Goal: Communication & Community: Share content

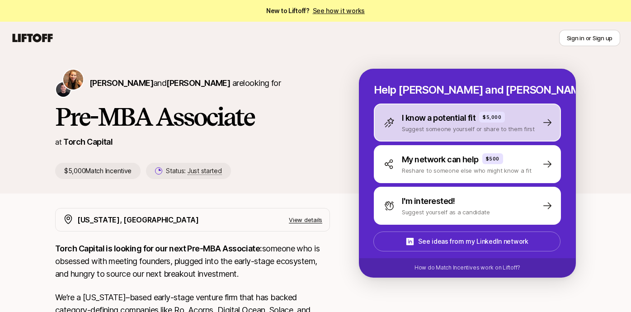
click at [424, 122] on p "I know a potential fit" at bounding box center [439, 118] width 74 height 13
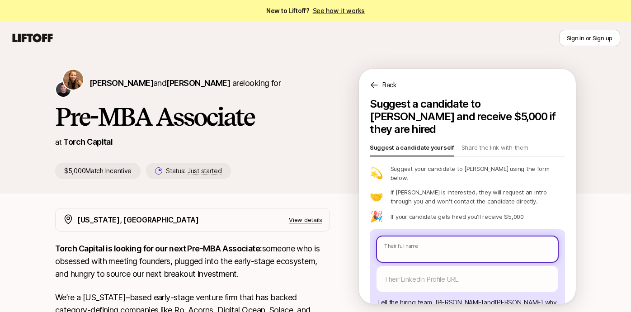
type textarea "x"
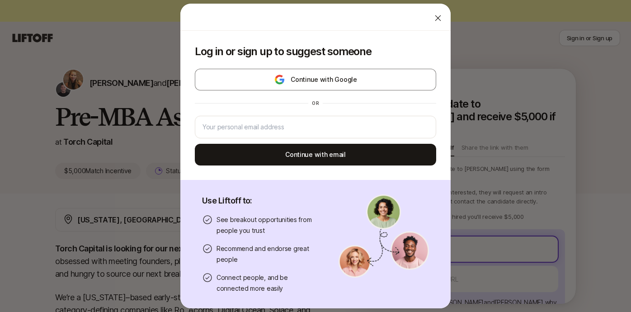
click at [410, 230] on body "New to Liftoff? See how it works Sign in or Sign up Sign in or Sign up [PERSON_…" at bounding box center [315, 156] width 631 height 312
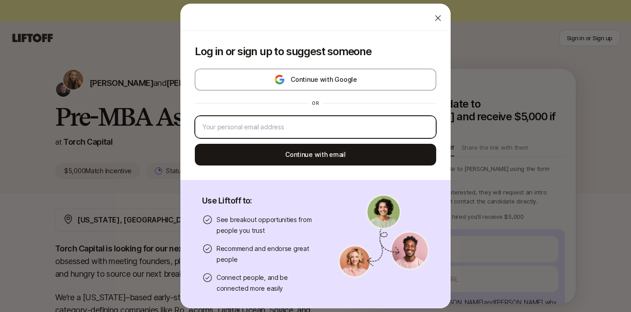
click at [352, 132] on input "email" at bounding box center [315, 127] width 226 height 11
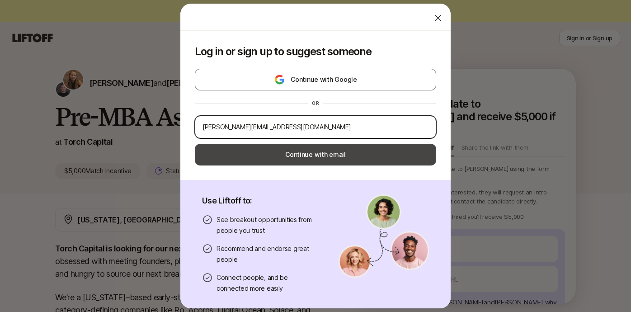
type input "[PERSON_NAME][EMAIL_ADDRESS][DOMAIN_NAME]"
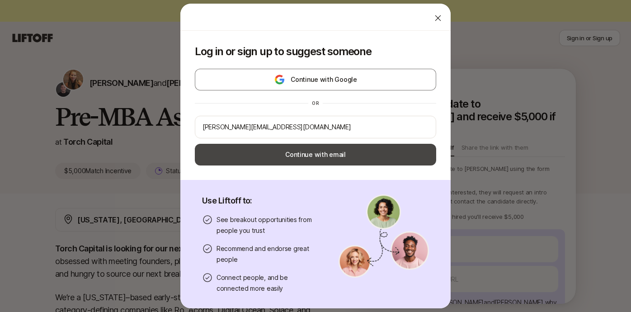
click at [329, 161] on button "Continue with email" at bounding box center [315, 155] width 241 height 22
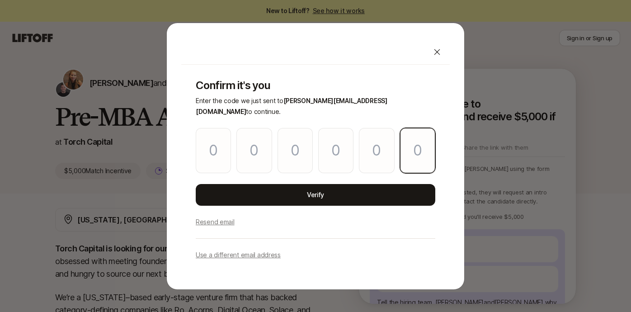
paste input "1"
type input "9"
type input "0"
type input "6"
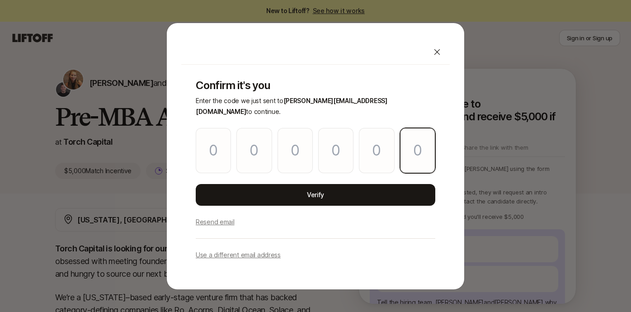
type input "7"
type input "1"
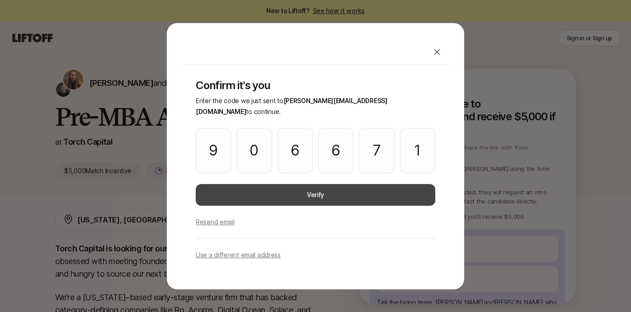
click at [335, 193] on button "Verify" at bounding box center [315, 195] width 239 height 22
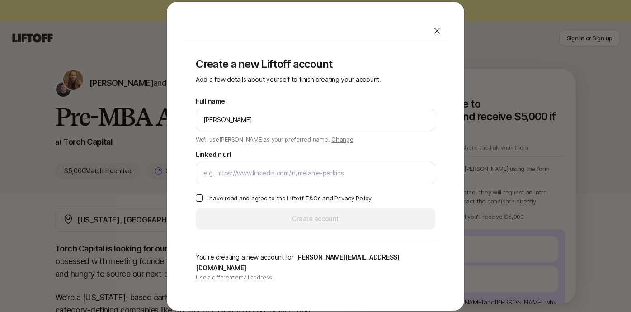
type input "[PERSON_NAME]"
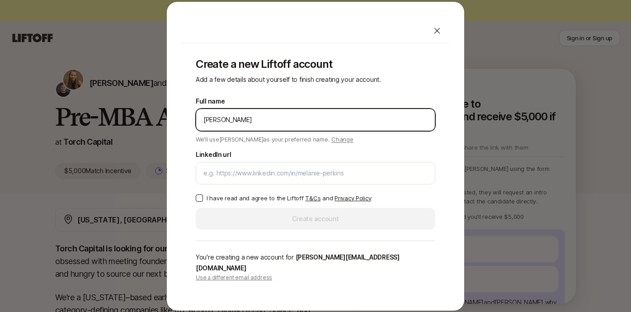
type textarea "x"
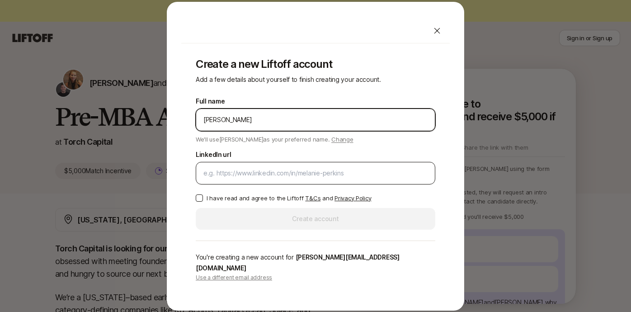
type input "[PERSON_NAME]"
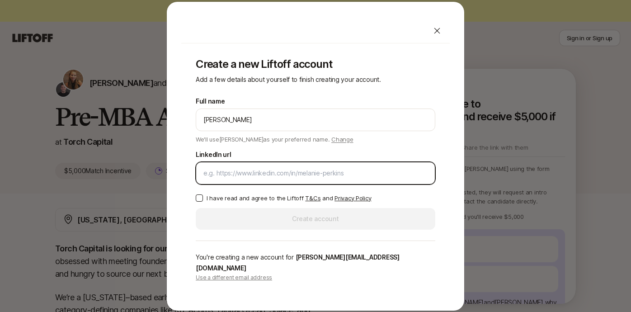
click at [291, 177] on input "LinkedIn url" at bounding box center [315, 173] width 224 height 11
paste input "[URL][DOMAIN_NAME]"
type input "[URL][DOMAIN_NAME]"
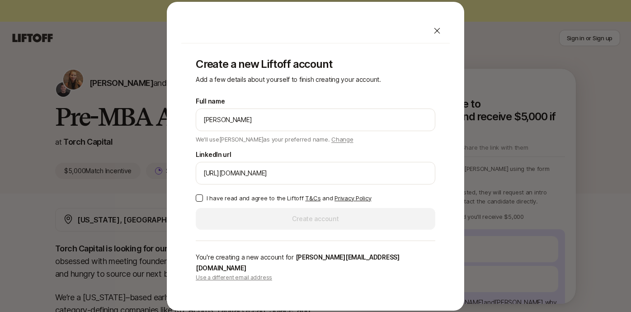
click at [195, 201] on div "Create a new Liftoff account Add a few details about yourself to finish creatin…" at bounding box center [315, 169] width 268 height 252
click at [197, 201] on button "I have read and agree to the Liftoff T&Cs and Privacy Policy" at bounding box center [199, 197] width 7 height 7
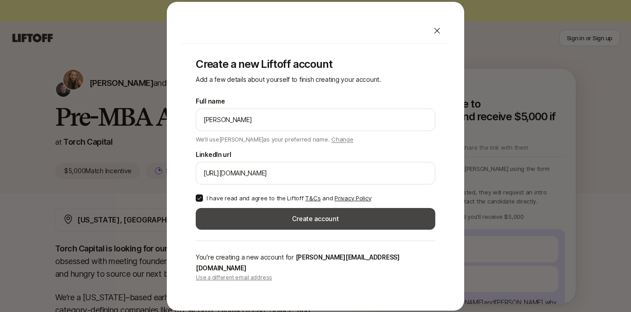
click at [216, 218] on button "Create account" at bounding box center [315, 219] width 239 height 22
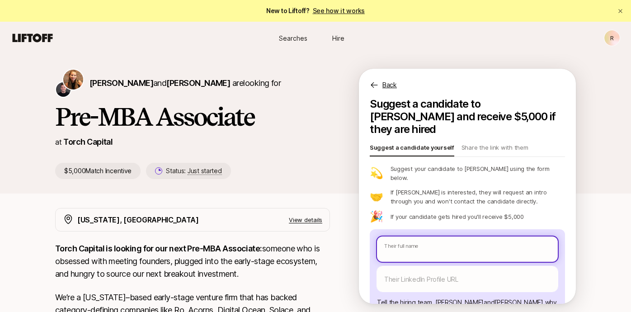
click at [397, 236] on input "text" at bounding box center [467, 248] width 181 height 25
type textarea "x"
type input "M"
type textarea "x"
type input "Ma"
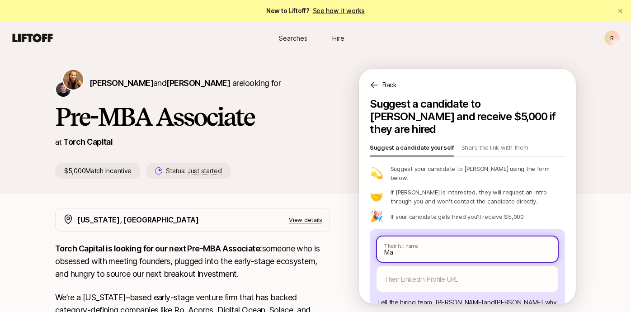
type textarea "x"
type input "Man"
type textarea "x"
type input "Many"
type textarea "x"
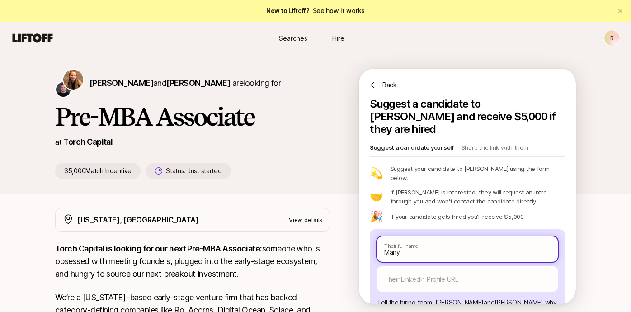
type input "[PERSON_NAME]"
type textarea "x"
type input "[PERSON_NAME]"
type textarea "x"
type input "[PERSON_NAME] K"
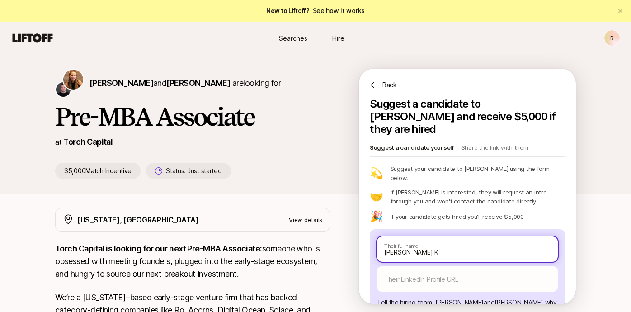
type textarea "x"
type input "[PERSON_NAME]"
type textarea "x"
type input "[PERSON_NAME]"
type textarea "x"
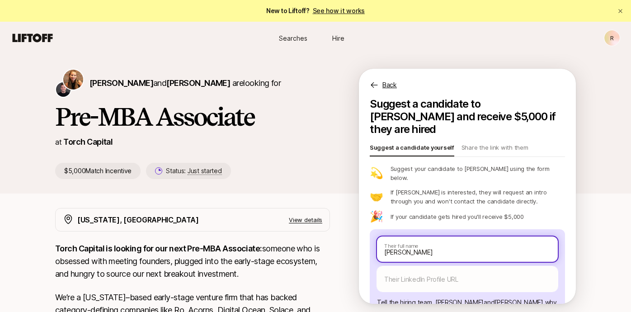
type input "[PERSON_NAME]"
type textarea "x"
type input "[PERSON_NAME]"
type textarea "x"
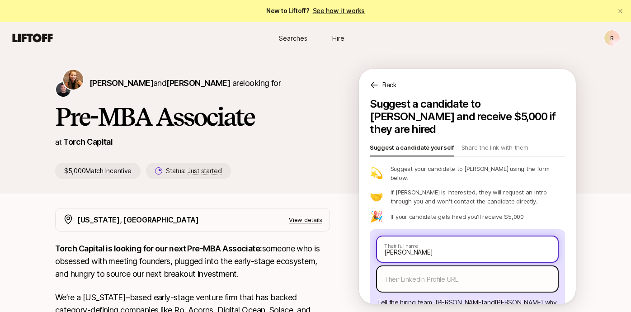
type input "[PERSON_NAME]"
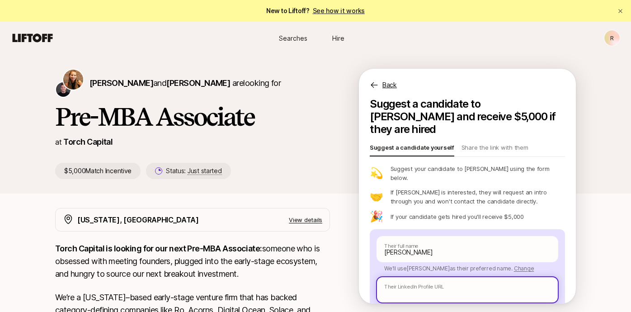
click at [441, 277] on input "text" at bounding box center [467, 289] width 181 height 25
paste input "[URL][DOMAIN_NAME][PERSON_NAME]"
type textarea "x"
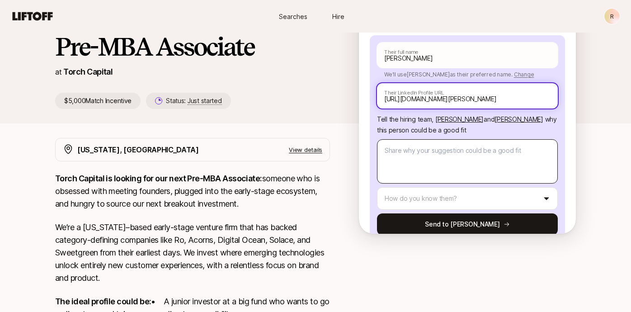
scroll to position [123, 0]
type input "[URL][DOMAIN_NAME][PERSON_NAME]"
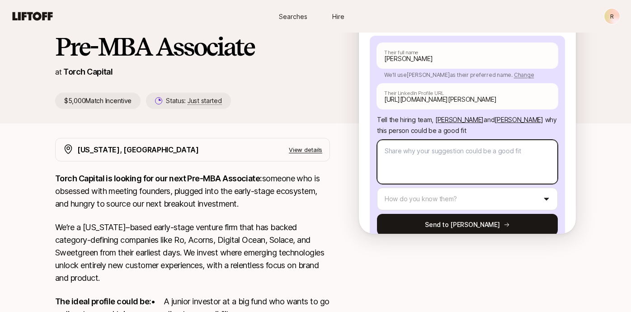
click at [524, 140] on textarea at bounding box center [467, 162] width 181 height 44
type textarea "x"
type textarea "I"
type textarea "x"
type textarea "I"
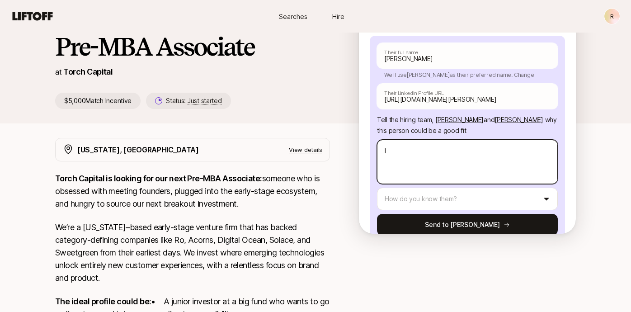
type textarea "x"
type textarea "I"
type textarea "x"
type textarea "M"
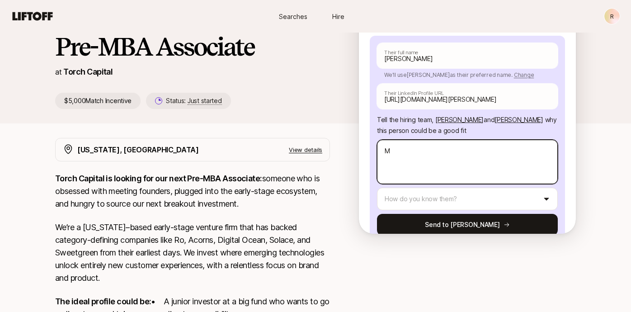
type textarea "x"
type textarea "Ma"
type textarea "x"
type textarea "Man"
type textarea "x"
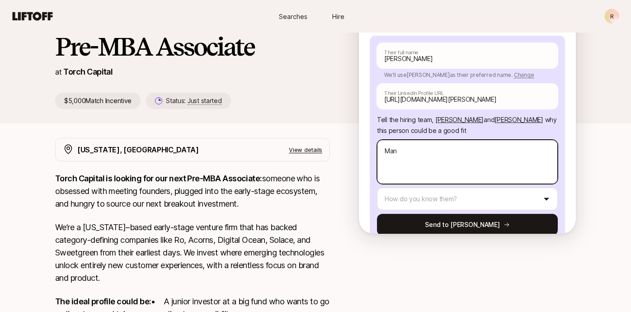
type textarea "Many"
type textarea "x"
type textarea "[PERSON_NAME]"
type textarea "x"
type textarea "[PERSON_NAME]"
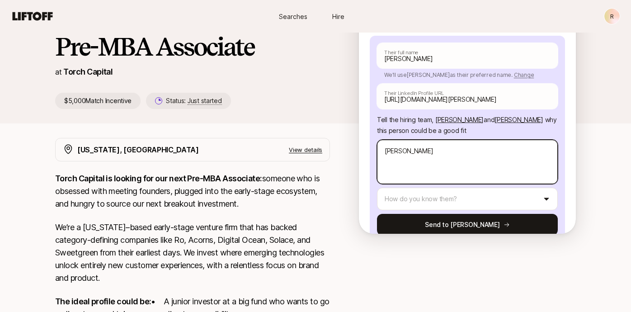
type textarea "x"
type textarea "[PERSON_NAME] i"
type textarea "x"
type textarea "[PERSON_NAME] is"
type textarea "x"
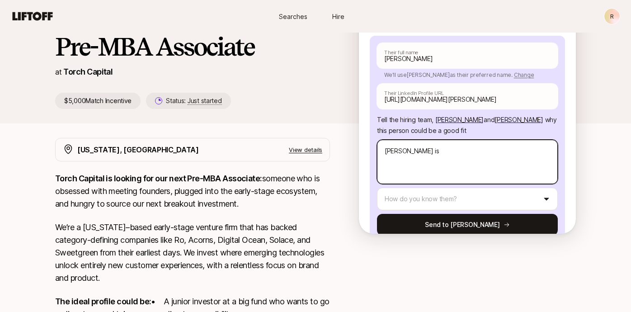
type textarea "[PERSON_NAME] is"
type textarea "x"
type textarea "[PERSON_NAME] is a"
type textarea "x"
type textarea "[PERSON_NAME] is a"
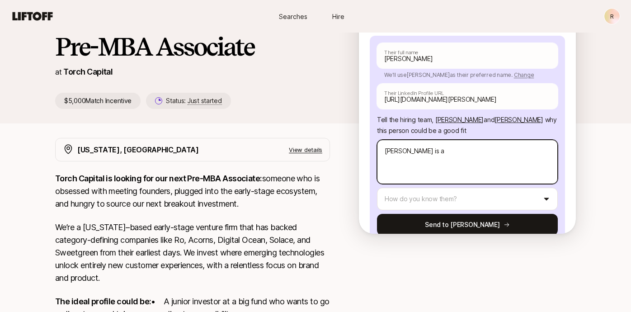
type textarea "x"
type textarea "[PERSON_NAME] is a c"
type textarea "x"
type textarea "[PERSON_NAME] is a co"
type textarea "x"
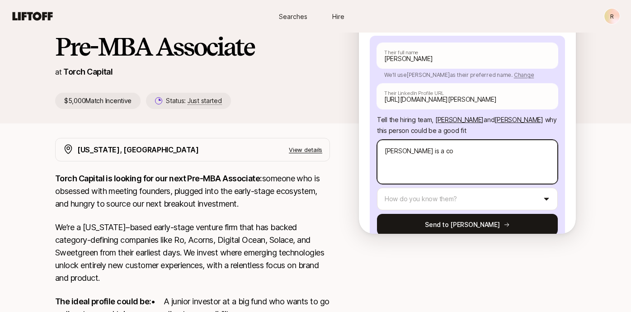
type textarea "[PERSON_NAME] is a col"
type textarea "x"
type textarea "[PERSON_NAME] is a coll"
type textarea "x"
type textarea "[PERSON_NAME] is a colle"
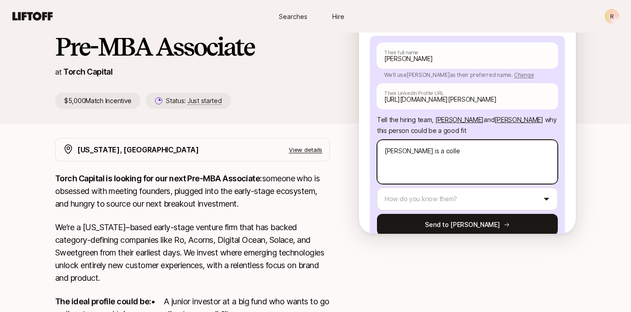
type textarea "x"
type textarea "[PERSON_NAME] is a [PERSON_NAME]"
type textarea "x"
type textarea "[PERSON_NAME] is a colleag"
type textarea "x"
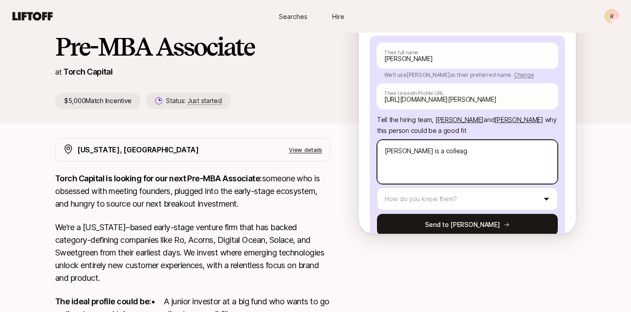
type textarea "[PERSON_NAME] is a colleagu"
type textarea "x"
type textarea "[PERSON_NAME] is a colleague"
type textarea "x"
type textarea "[PERSON_NAME] is a colleague"
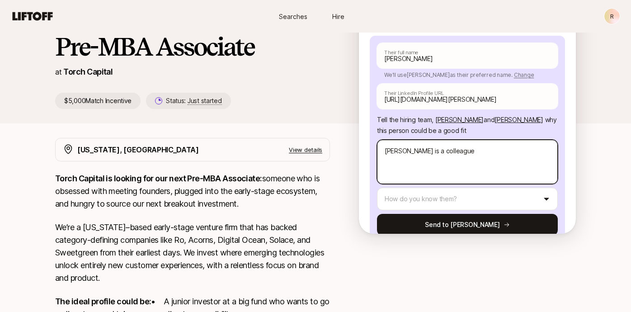
type textarea "x"
type textarea "[PERSON_NAME] is a colleague o"
type textarea "x"
type textarea "[PERSON_NAME] is a colleague of"
type textarea "x"
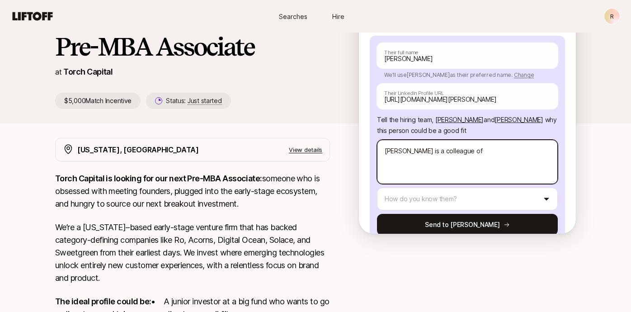
type textarea "[PERSON_NAME] is a colleague of"
type textarea "x"
type textarea "[PERSON_NAME] is a colleague of m"
type textarea "x"
type textarea "[PERSON_NAME] is a colleague of [PERSON_NAME]"
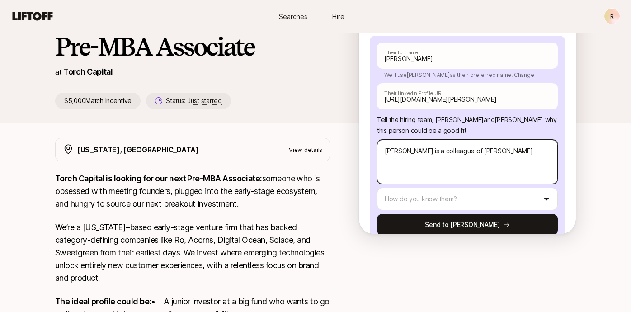
type textarea "x"
type textarea "[PERSON_NAME] is a colleague of [PERSON_NAME]"
type textarea "x"
type textarea "[PERSON_NAME] is a colleague of mine"
type textarea "x"
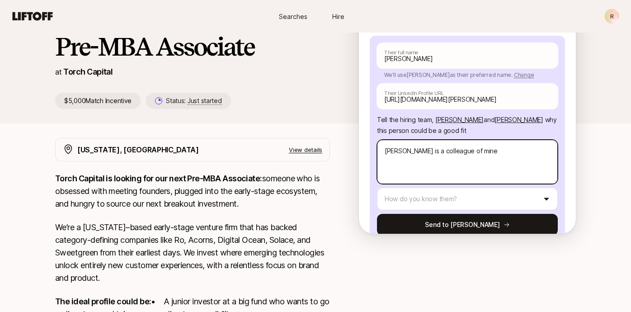
type textarea "[PERSON_NAME] is a colleague of mine"
type textarea "x"
type textarea "[PERSON_NAME] is a colleague of mine a"
type textarea "x"
type textarea "[PERSON_NAME] is a colleague of mine at"
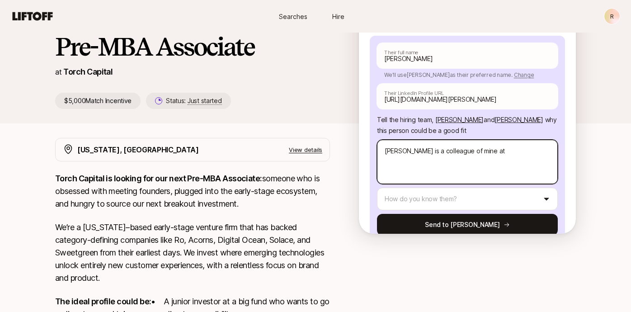
type textarea "x"
type textarea "[PERSON_NAME] is a colleague of mine at"
type textarea "x"
type textarea "[PERSON_NAME] is a colleague of mine at G"
type textarea "x"
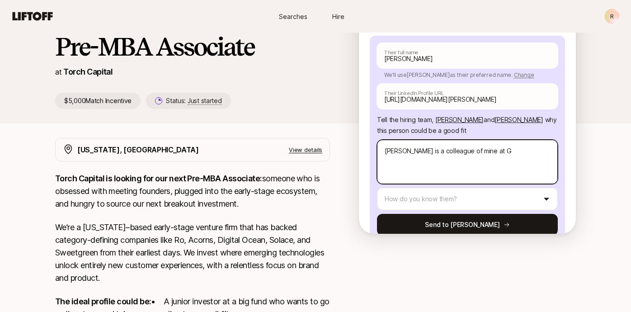
type textarea "[PERSON_NAME] is a colleague of mine at Gr"
type textarea "x"
type textarea "[PERSON_NAME] is a colleague of mine at [GEOGRAPHIC_DATA]"
type textarea "x"
type textarea "[PERSON_NAME] is a colleague of mine at [GEOGRAPHIC_DATA]"
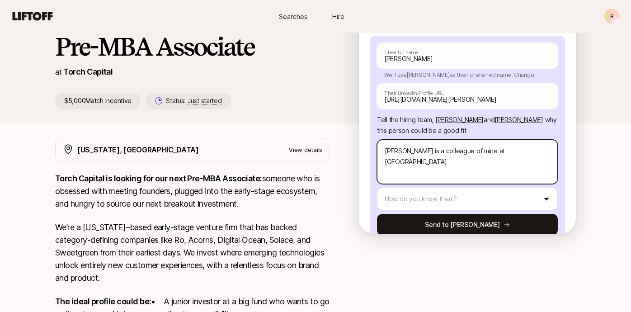
type textarea "x"
type textarea "[PERSON_NAME] is a colleague of mine at [GEOGRAPHIC_DATA]"
type textarea "x"
type textarea "[PERSON_NAME] is a colleague of mine at [GEOGRAPHIC_DATA]"
type textarea "x"
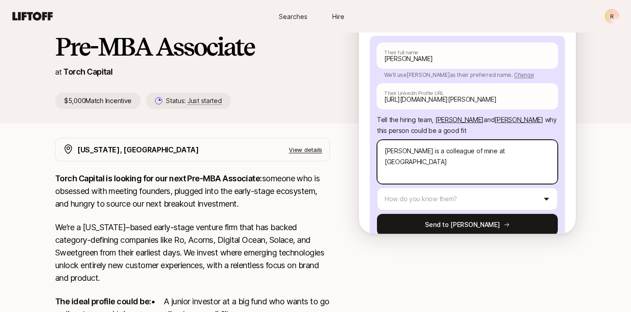
type textarea "[PERSON_NAME] is a colleague of mine at [GEOGRAPHIC_DATA]"
type textarea "x"
type textarea "[PERSON_NAME] is a colleague of mine at [GEOGRAPHIC_DATA]"
type textarea "x"
type textarea "[PERSON_NAME] is a colleague of mine at [GEOGRAPHIC_DATA]"
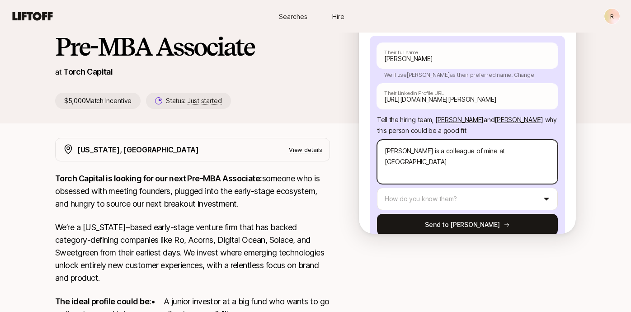
type textarea "x"
type textarea "[PERSON_NAME] is a colleague of mine at [GEOGRAPHIC_DATA]"
type textarea "x"
type textarea "[PERSON_NAME] is a colleague of mine at [GEOGRAPHIC_DATA]"
type textarea "x"
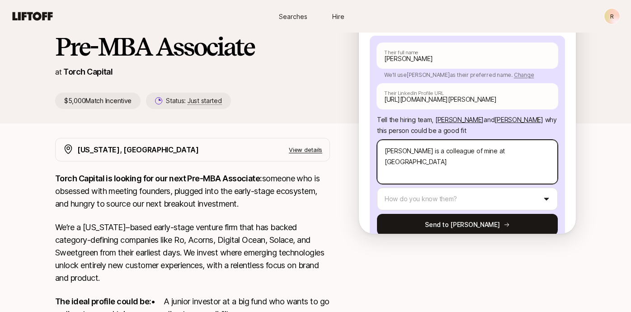
type textarea "[PERSON_NAME] is a colleague of mine at [GEOGRAPHIC_DATA]"
type textarea "x"
type textarea "[PERSON_NAME] is a colleague of mine at [GEOGRAPHIC_DATA]"
type textarea "x"
type textarea "[PERSON_NAME] is a colleague of mine at [GEOGRAPHIC_DATA] V"
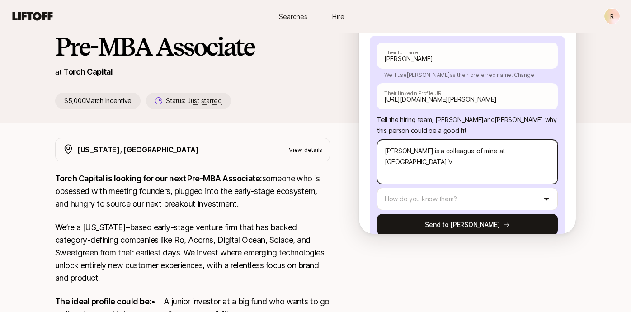
type textarea "x"
type textarea "[PERSON_NAME] is a colleague of mine at [GEOGRAPHIC_DATA]"
type textarea "x"
type textarea "[PERSON_NAME] is a colleague of mine at [GEOGRAPHIC_DATA]"
type textarea "x"
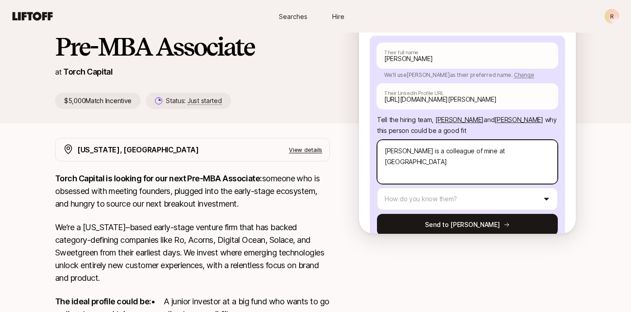
type textarea "[PERSON_NAME] is a colleague of mine at [GEOGRAPHIC_DATA]"
type textarea "x"
type textarea "[PERSON_NAME] is a colleague of mine at [GEOGRAPHIC_DATA]"
type textarea "x"
type textarea "[PERSON_NAME] is a colleague of mine at [GEOGRAPHIC_DATA]"
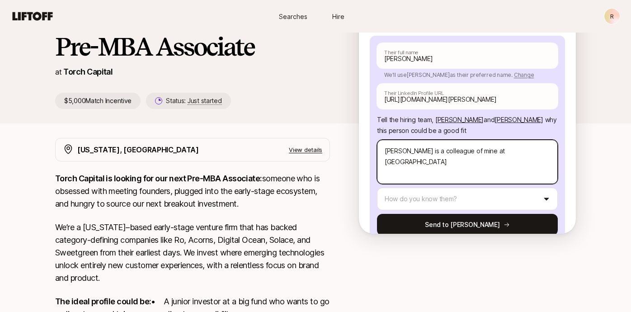
type textarea "x"
type textarea "[PERSON_NAME] is a colleague of mine at [GEOGRAPHIC_DATA]"
type textarea "x"
type textarea "[PERSON_NAME] is a colleague of mine at Great Circle Ventures"
type textarea "x"
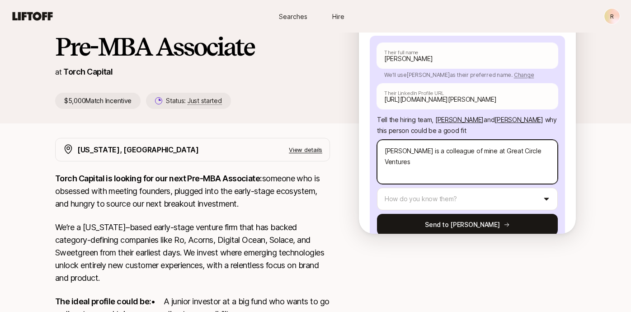
type textarea "[PERSON_NAME] is a colleague of mine at Great Circle Ventures."
type textarea "x"
type textarea "[PERSON_NAME] is a colleague of mine at Great Circle Ventures."
type textarea "x"
type textarea "[PERSON_NAME] is a colleague of mine at Great Circle Ventures. S"
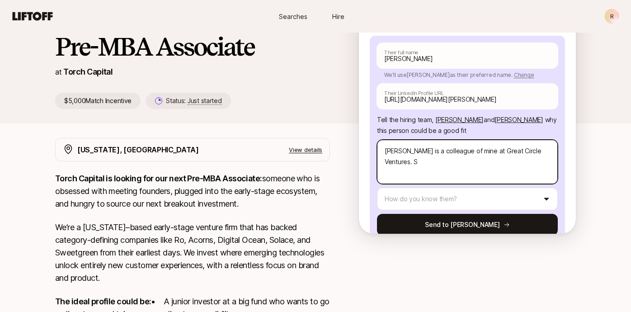
type textarea "x"
type textarea "[PERSON_NAME] is a colleague of mine at Great Circle Ventures. Sh"
type textarea "x"
type textarea "[PERSON_NAME] is a colleague of mine at Great Circle Ventures. She"
type textarea "x"
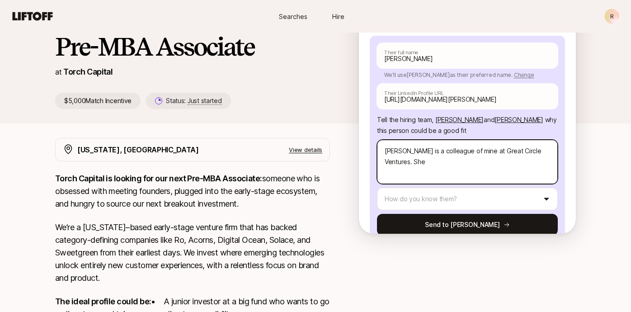
type textarea "[PERSON_NAME] is a colleague of mine at Great Circle Ventures. She"
type textarea "x"
type textarea "[PERSON_NAME] is a colleague of mine at Great Circle Ventures. She h"
type textarea "x"
type textarea "[PERSON_NAME] is a colleague of mine at Great Circle Ventures. She ha"
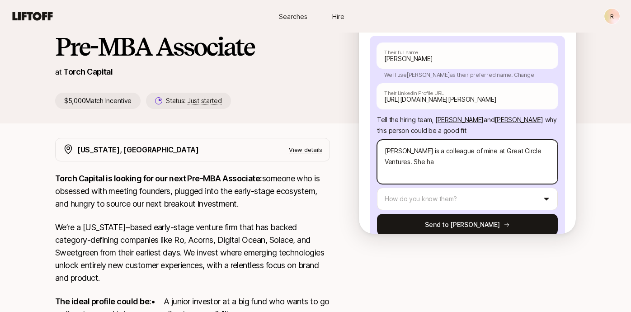
type textarea "x"
type textarea "[PERSON_NAME] is a colleague of mine at Great Circle Ventures. She has"
type textarea "x"
type textarea "[PERSON_NAME] is a colleague of mine at Great Circle Ventures. She ha"
type textarea "x"
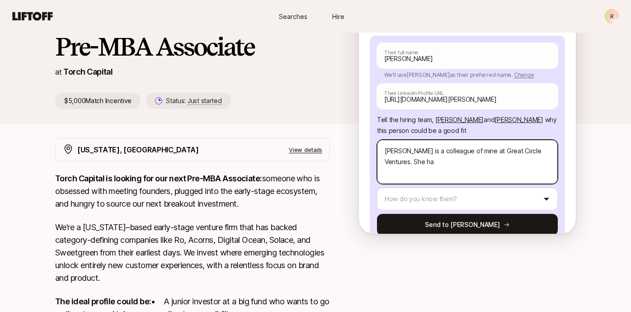
type textarea "[PERSON_NAME] is a colleague of mine at Great Circle Ventures. She h"
type textarea "x"
type textarea "[PERSON_NAME] is a colleague of mine at Great Circle Ventures. She"
type textarea "x"
type textarea "[PERSON_NAME] is a colleague of mine at Great Circle Ventures. She"
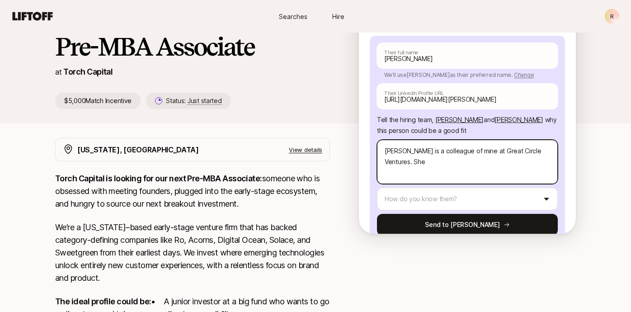
type textarea "x"
type textarea "[PERSON_NAME] is a colleague of mine at Great Circle Ventures. She'"
type textarea "x"
type textarea "[PERSON_NAME] is a colleague of mine at Great Circle Ventures. She'"
type textarea "x"
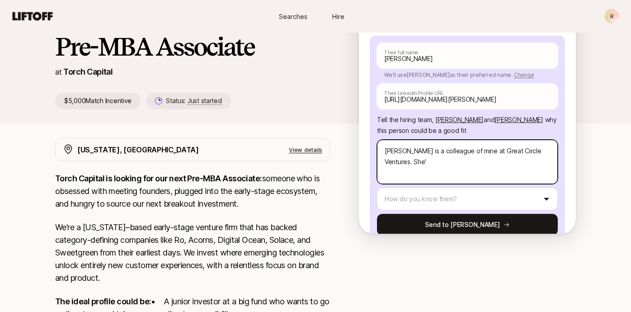
type textarea "[PERSON_NAME] is a colleague of mine at Great Circle Ventures. She' s"
type textarea "x"
type textarea "[PERSON_NAME] is a colleague of mine at Great Circle Ventures. She' su"
type textarea "x"
type textarea "[PERSON_NAME] is a colleague of mine at Great Circle Ventures. She' sup"
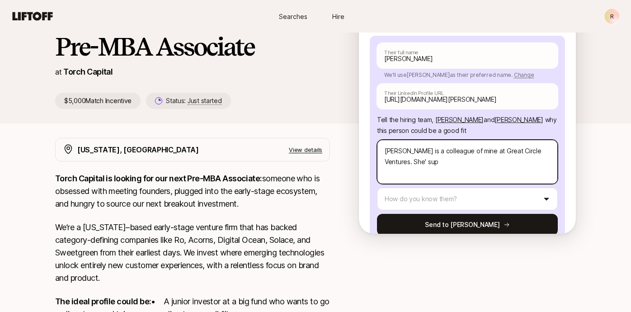
type textarea "x"
type textarea "[PERSON_NAME] is a colleague of mine at Great Circle Ventures. She' supe"
type textarea "x"
type textarea "[PERSON_NAME] is a colleague of mine at Great Circle Ventures. She' super"
type textarea "x"
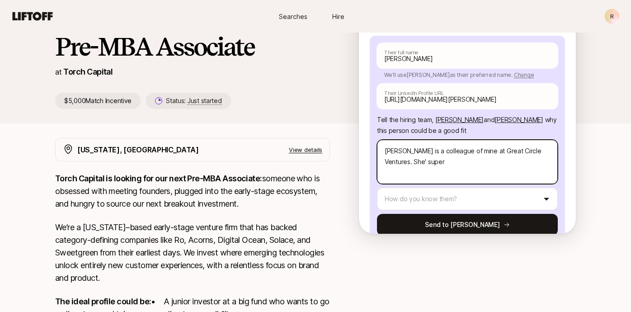
type textarea "[PERSON_NAME] is a colleague of mine at Great Circle Ventures. She' super"
type textarea "x"
type textarea "[PERSON_NAME] is a colleague of mine at Great Circle Ventures. She' super s"
type textarea "x"
type textarea "[PERSON_NAME] is a colleague of mine at Great Circle Ventures. She' super sh"
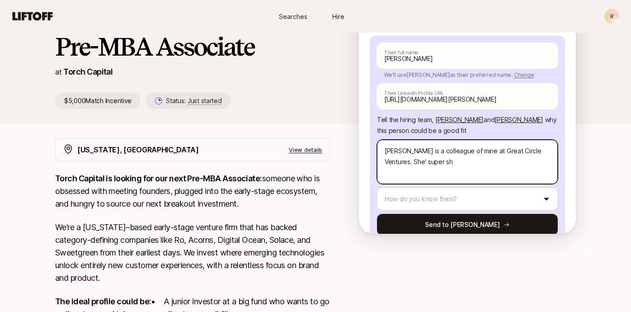
type textarea "x"
type textarea "[PERSON_NAME] is a colleague of mine at Great Circle Ventures. She' super sha"
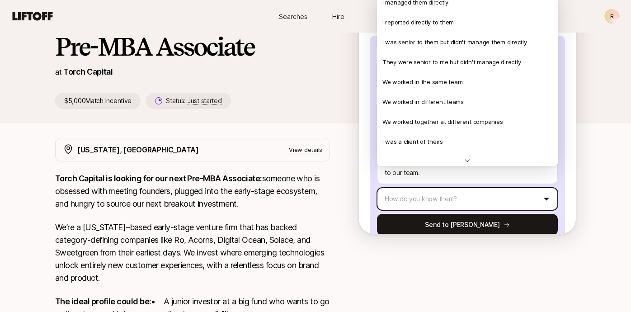
click at [501, 178] on html "New to Liftoff? See how it works R Searches Hire Searches Hire R [PERSON_NAME] …" at bounding box center [315, 86] width 631 height 312
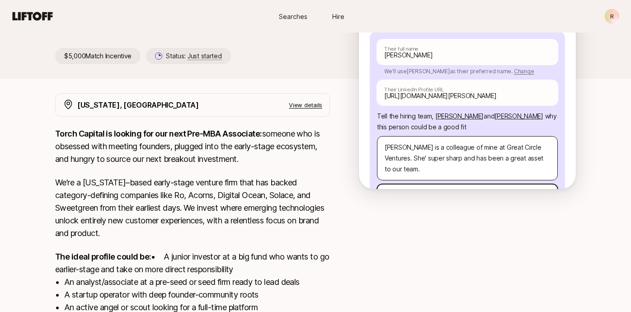
scroll to position [89, 0]
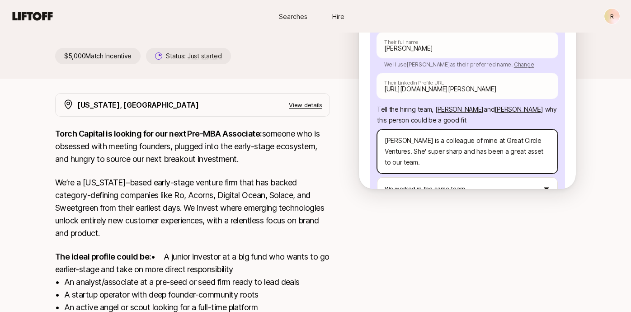
click at [552, 130] on textarea "[PERSON_NAME] is a colleague of mine at Great Circle Ventures. She' super sharp…" at bounding box center [467, 151] width 181 height 44
drag, startPoint x: 433, startPoint y: 129, endPoint x: 398, endPoint y: 134, distance: 34.7
click at [398, 134] on textarea "[PERSON_NAME] is a colleague of mine at Great Circle Ventures. She' super sharp…" at bounding box center [467, 151] width 181 height 44
click at [552, 129] on textarea "[PERSON_NAME] is a colleague of mine at Great Circle Ventures. She' super sharp…" at bounding box center [467, 151] width 181 height 44
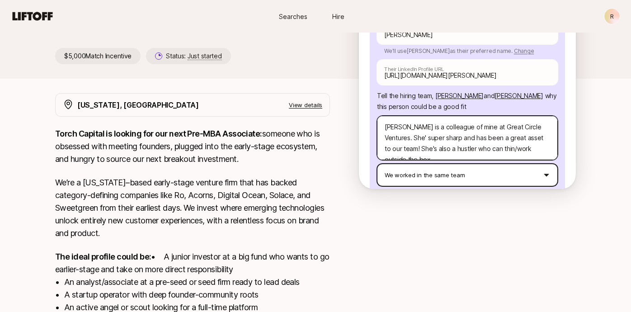
scroll to position [104, 0]
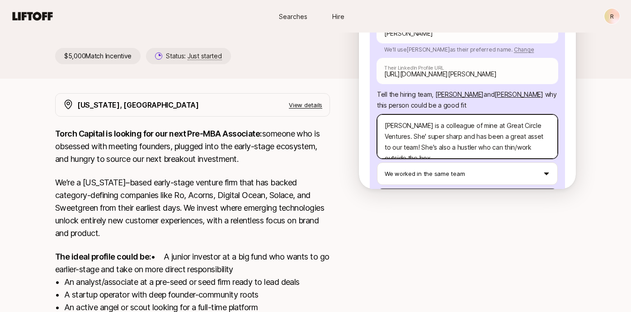
click at [478, 129] on textarea "[PERSON_NAME] is a colleague of mine at Great Circle Ventures. She' super sharp…" at bounding box center [467, 136] width 181 height 44
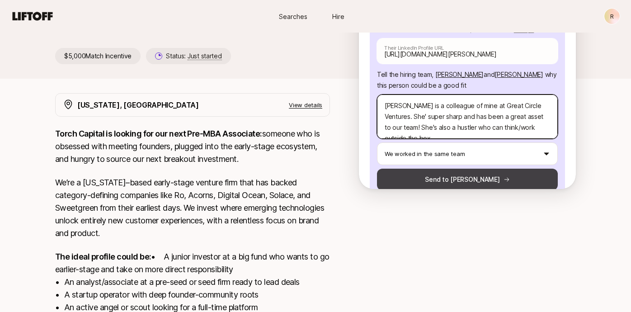
scroll to position [123, 0]
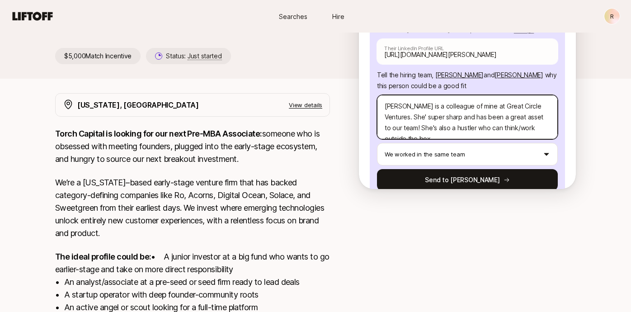
drag, startPoint x: 464, startPoint y: 95, endPoint x: 545, endPoint y: 104, distance: 81.9
click at [544, 106] on textarea "[PERSON_NAME] is a colleague of mine at Great Circle Ventures. She' super sharp…" at bounding box center [467, 117] width 181 height 44
click at [546, 104] on textarea "[PERSON_NAME] is a colleague of mine at Great Circle Ventures. She' super sharp…" at bounding box center [467, 117] width 181 height 44
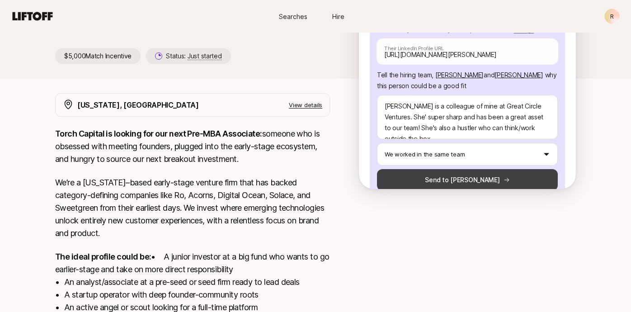
click at [467, 169] on button "Send to [PERSON_NAME]" at bounding box center [467, 180] width 181 height 22
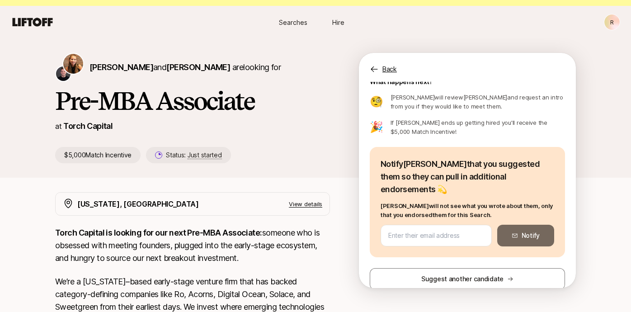
scroll to position [17, 0]
